Goal: Task Accomplishment & Management: Manage account settings

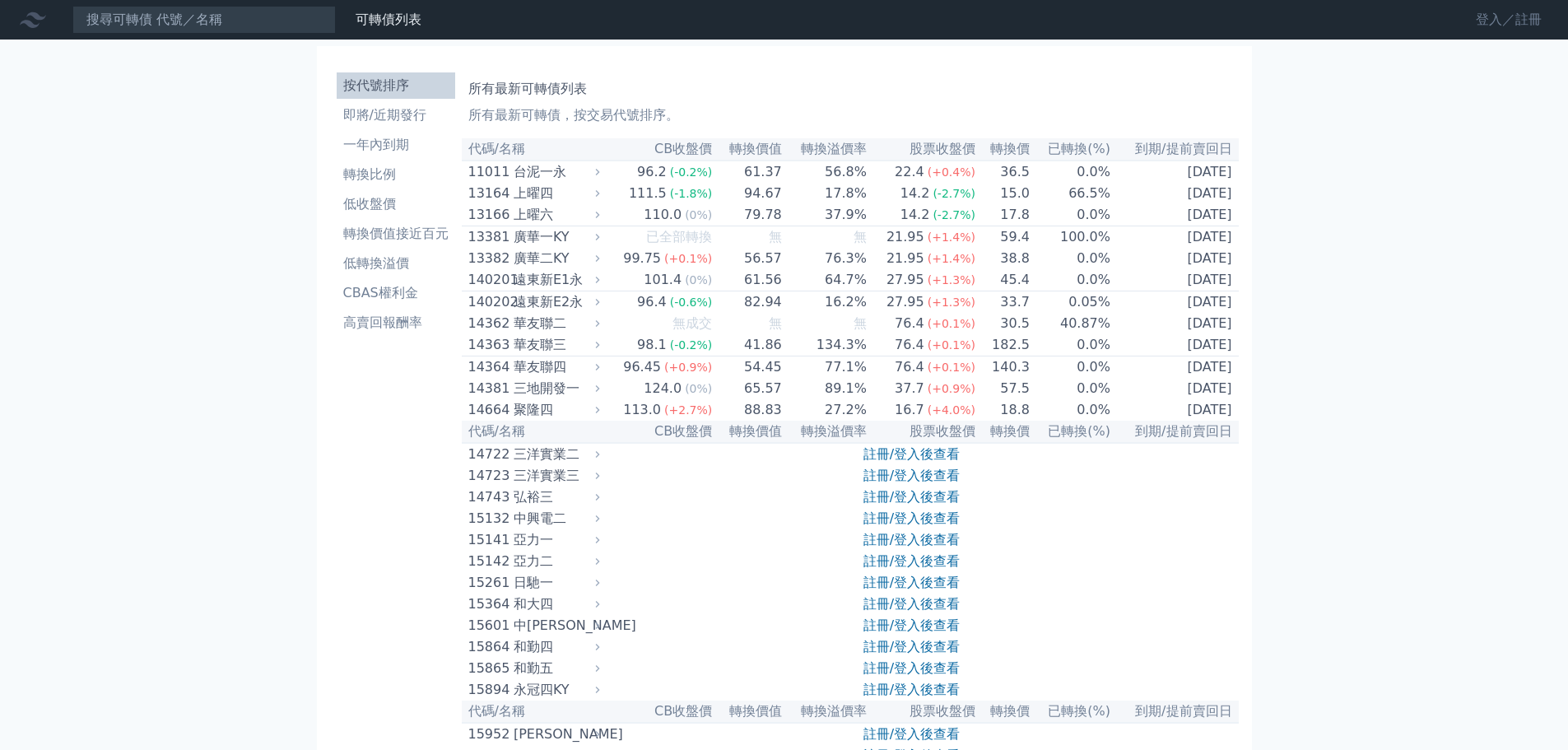
click at [1493, 22] on link "登入／註冊" at bounding box center [1508, 20] width 92 height 26
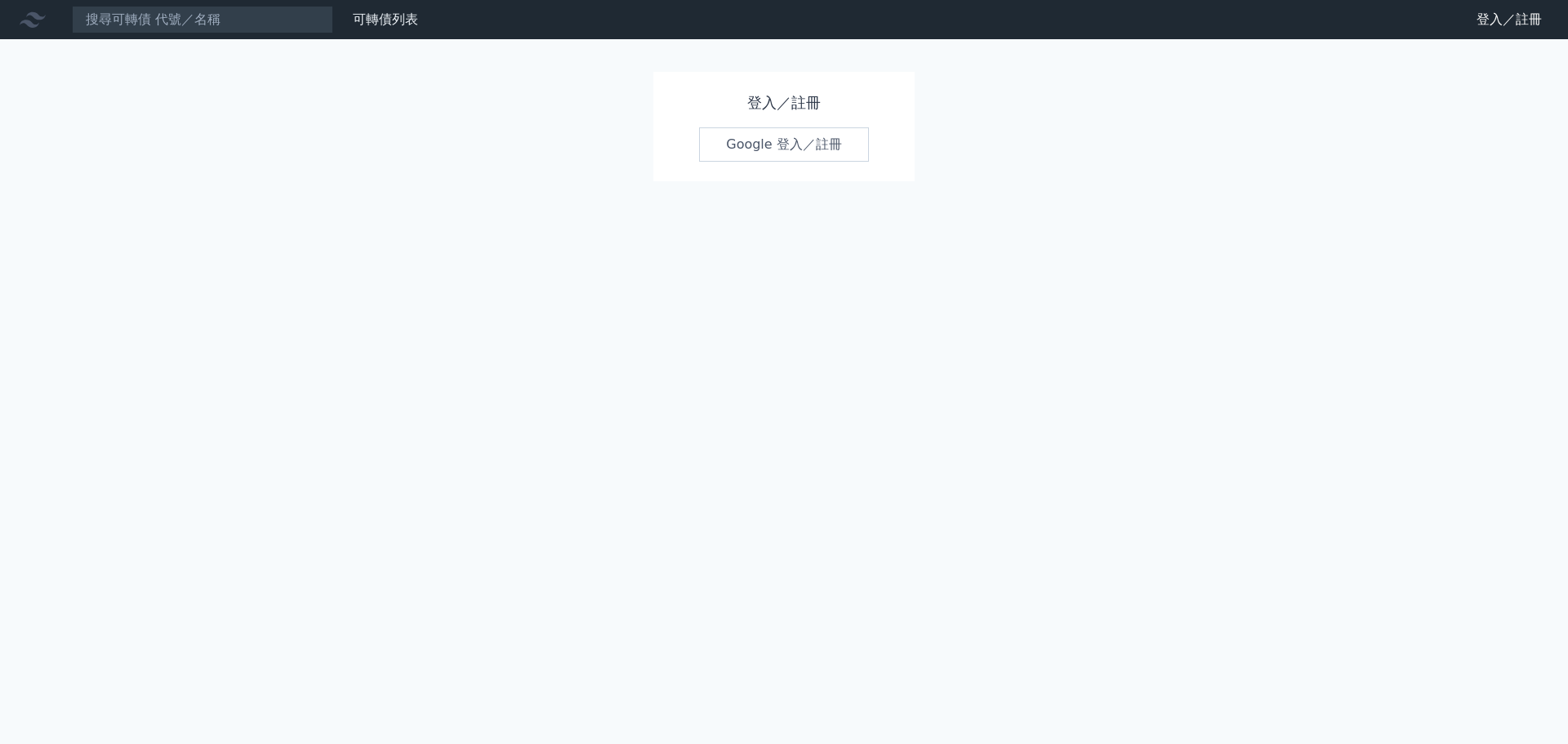
click at [790, 145] on link "Google 登入／註冊" at bounding box center [784, 144] width 170 height 34
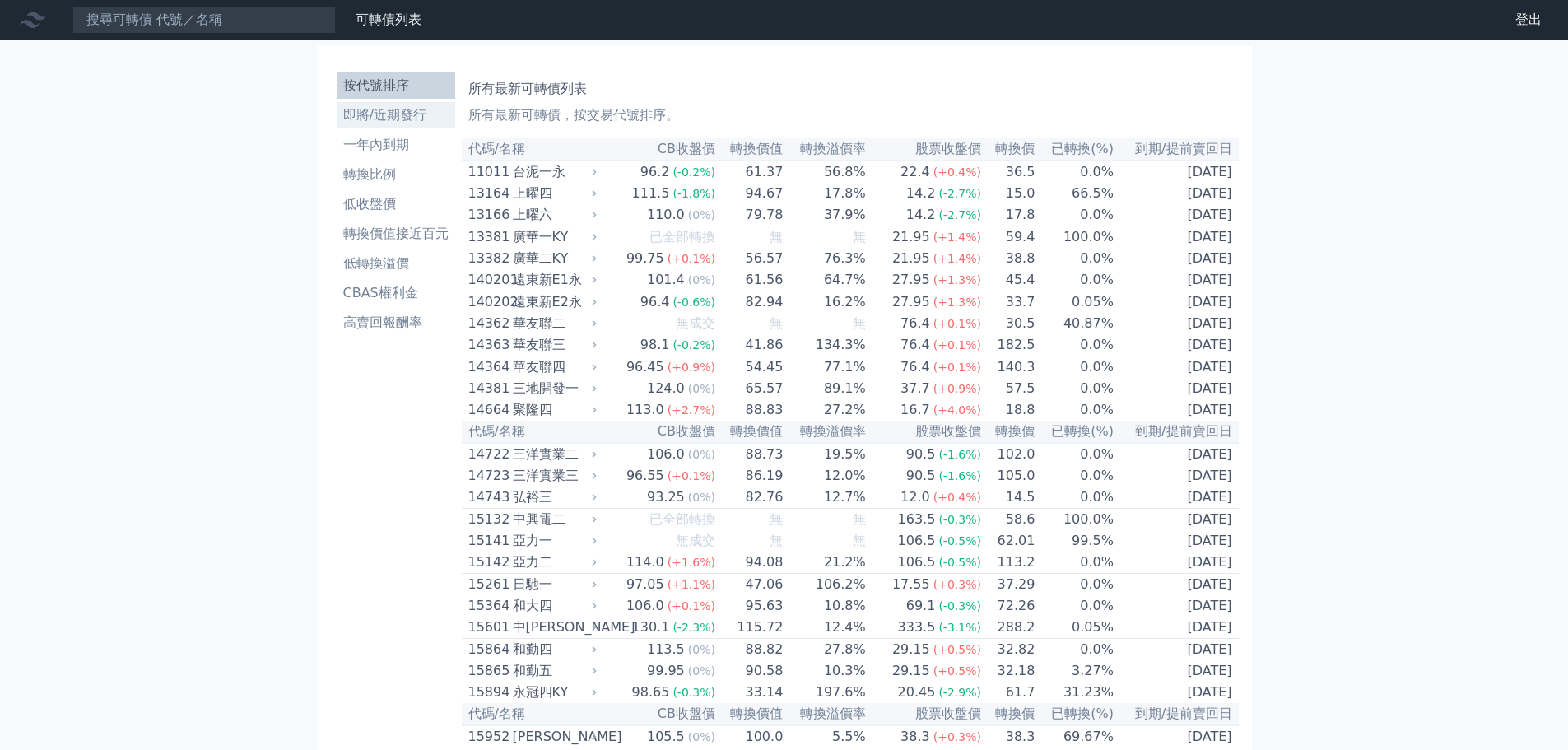
click at [394, 121] on li "即將/近期發行" at bounding box center [395, 115] width 118 height 20
